Goal: Task Accomplishment & Management: Manage account settings

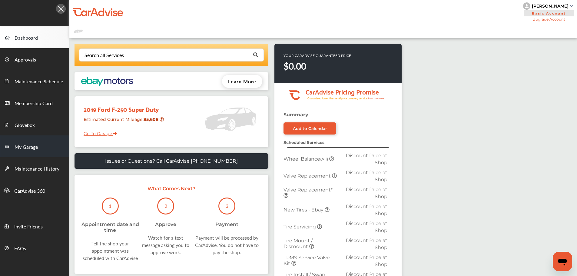
click at [19, 146] on span "My Garage" at bounding box center [26, 147] width 23 height 8
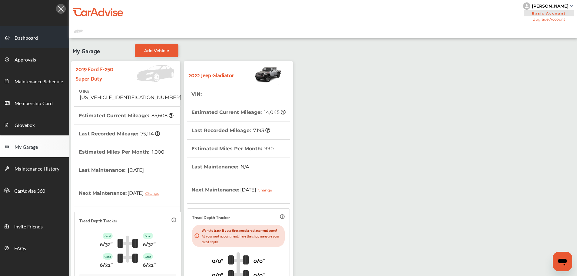
click at [30, 41] on span "Dashboard" at bounding box center [26, 38] width 23 height 8
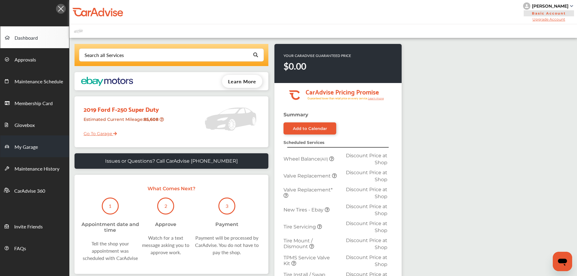
click at [31, 149] on span "My Garage" at bounding box center [26, 147] width 23 height 8
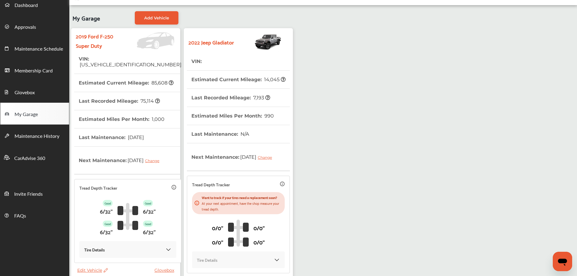
scroll to position [89, 0]
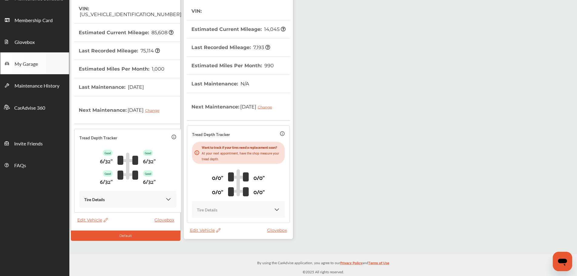
click at [207, 228] on span "Edit Vehicle" at bounding box center [205, 229] width 31 height 5
click at [217, 244] on div "Remove" at bounding box center [234, 243] width 55 height 9
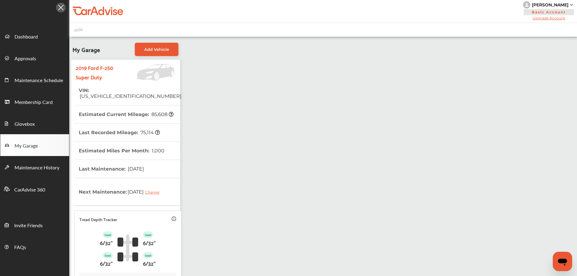
scroll to position [0, 0]
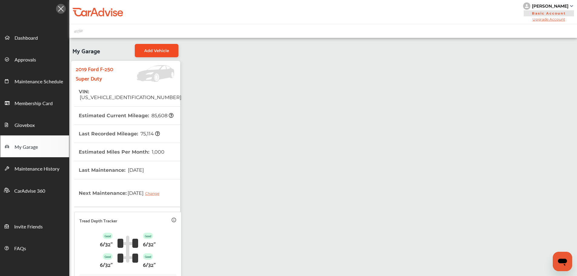
click at [153, 49] on span "Add Vehicle" at bounding box center [156, 50] width 25 height 5
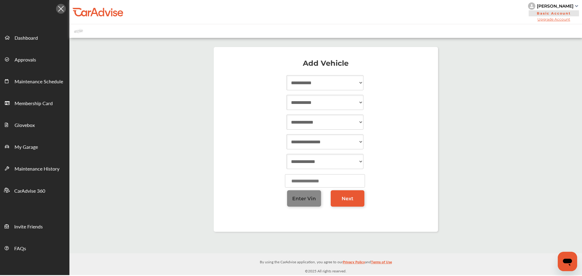
click at [310, 195] on link "Enter Vin" at bounding box center [304, 198] width 34 height 16
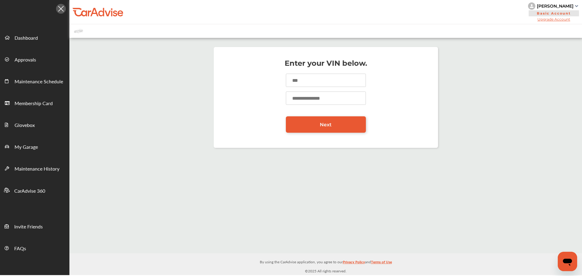
click at [305, 76] on input at bounding box center [326, 80] width 80 height 13
paste input "**********"
type input "**********"
click at [300, 98] on input "number" at bounding box center [326, 97] width 80 height 13
type input "*****"
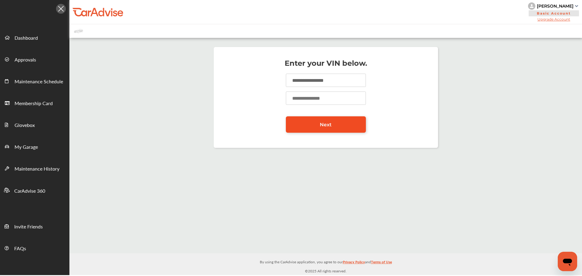
click at [309, 128] on link "Next" at bounding box center [326, 124] width 80 height 16
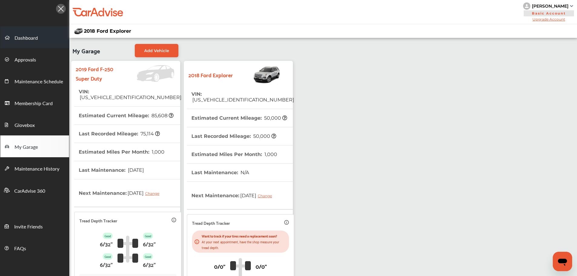
click at [30, 39] on span "Dashboard" at bounding box center [26, 38] width 23 height 8
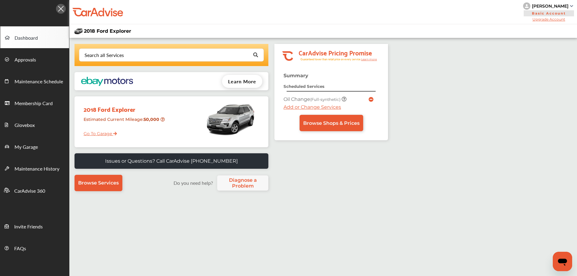
click at [373, 99] on icon at bounding box center [371, 99] width 5 height 5
